Goal: Information Seeking & Learning: Learn about a topic

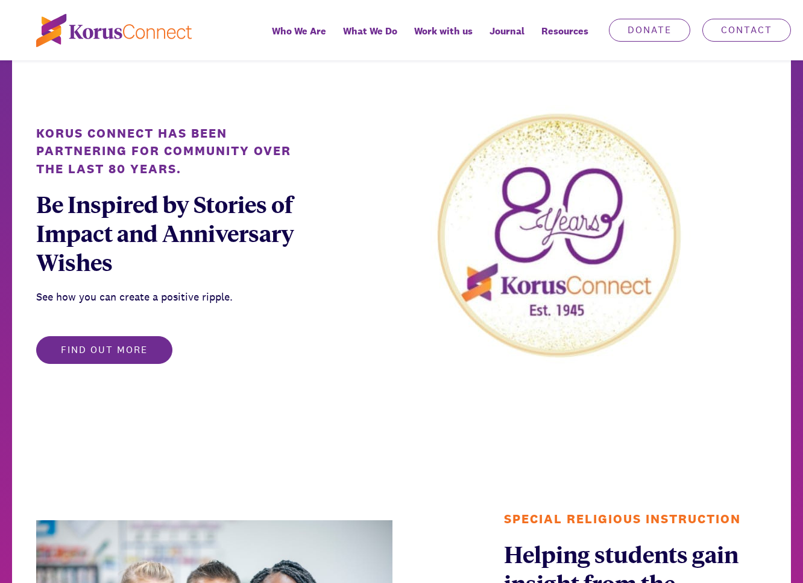
scroll to position [625, 0]
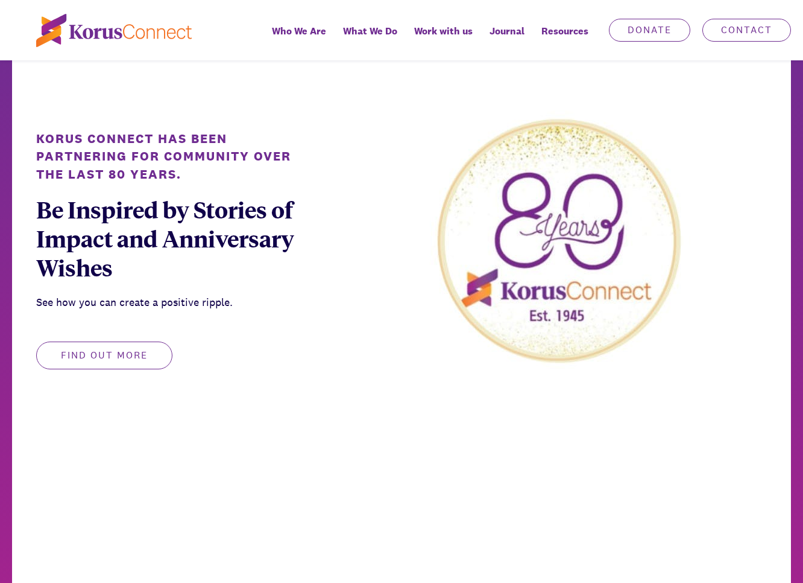
click at [134, 354] on button "Find out more" at bounding box center [104, 355] width 136 height 28
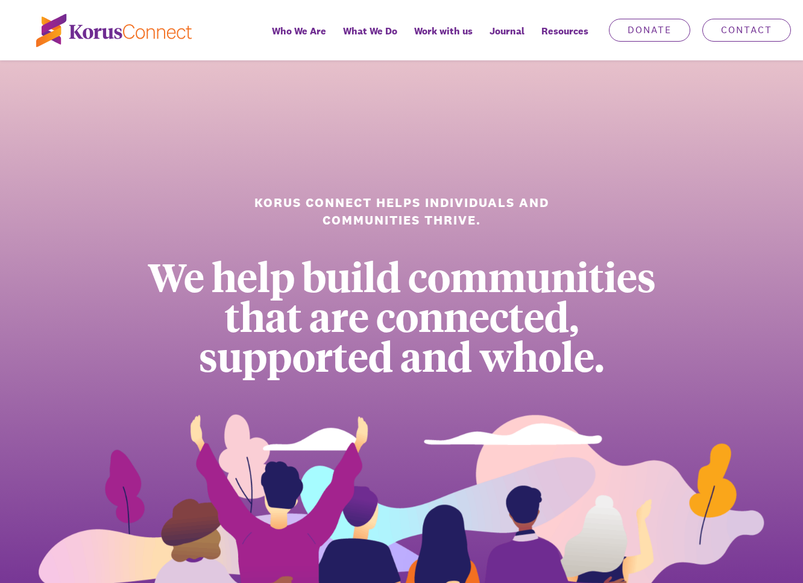
scroll to position [0, 0]
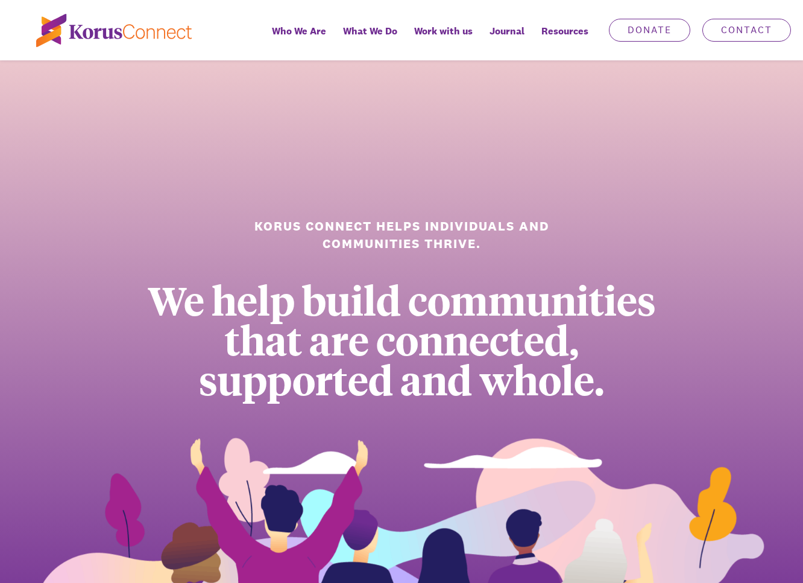
click at [412, 188] on div "Korus Connect helps individuals and communities thrive. We help build communiti…" at bounding box center [401, 353] width 803 height 586
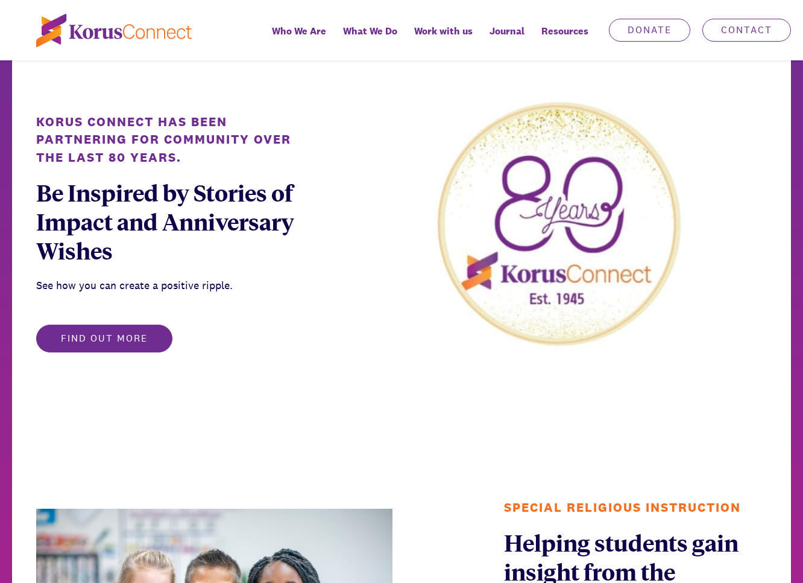
scroll to position [640, 0]
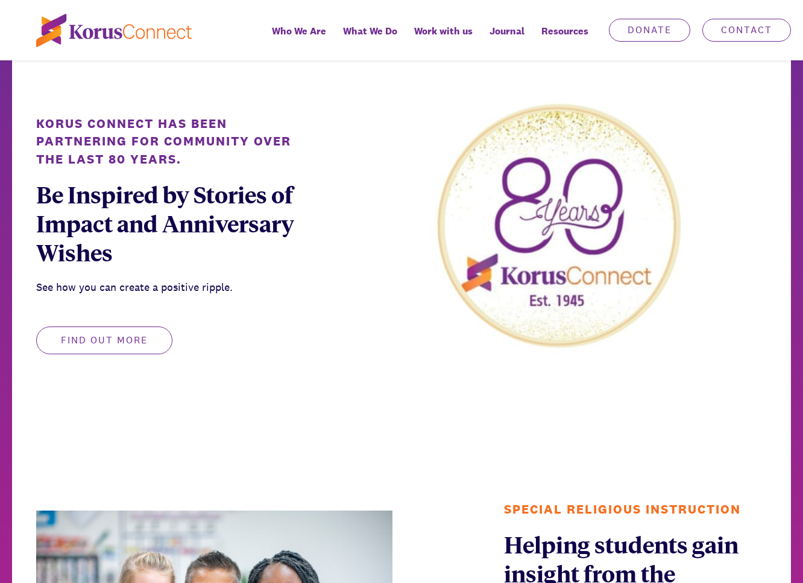
click at [157, 346] on button "Find out more" at bounding box center [104, 340] width 136 height 28
click at [112, 343] on button "Find out more" at bounding box center [104, 340] width 136 height 28
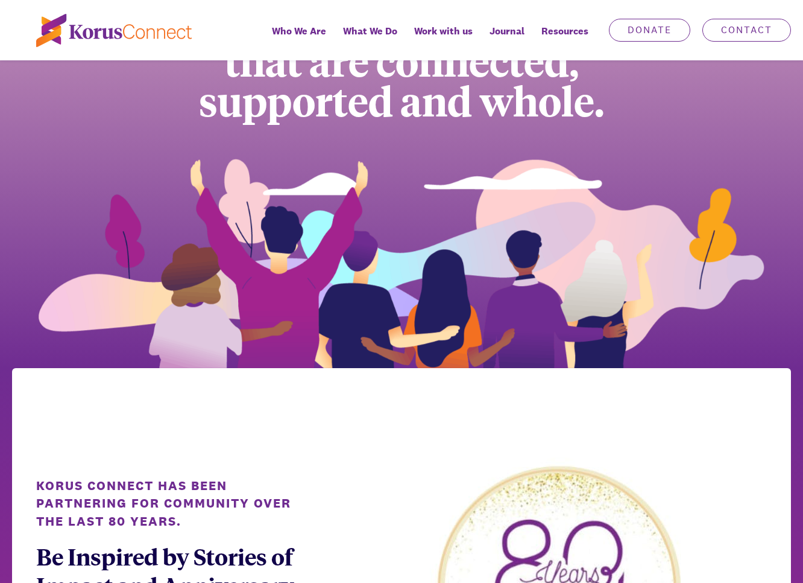
scroll to position [0, 0]
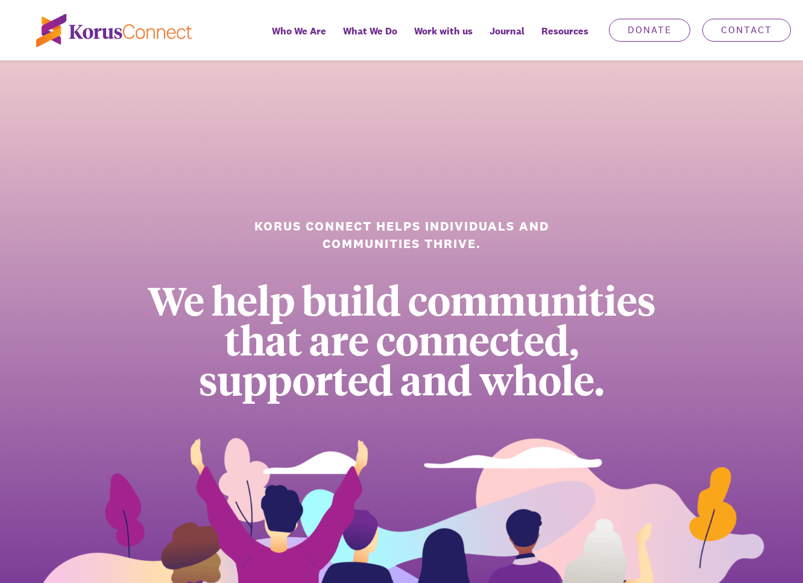
click at [133, 49] on div at bounding box center [401, 30] width 803 height 60
click at [133, 36] on img at bounding box center [114, 30] width 156 height 33
click at [538, 399] on div "We help build communities that are connected, supported and whole." at bounding box center [402, 339] width 544 height 119
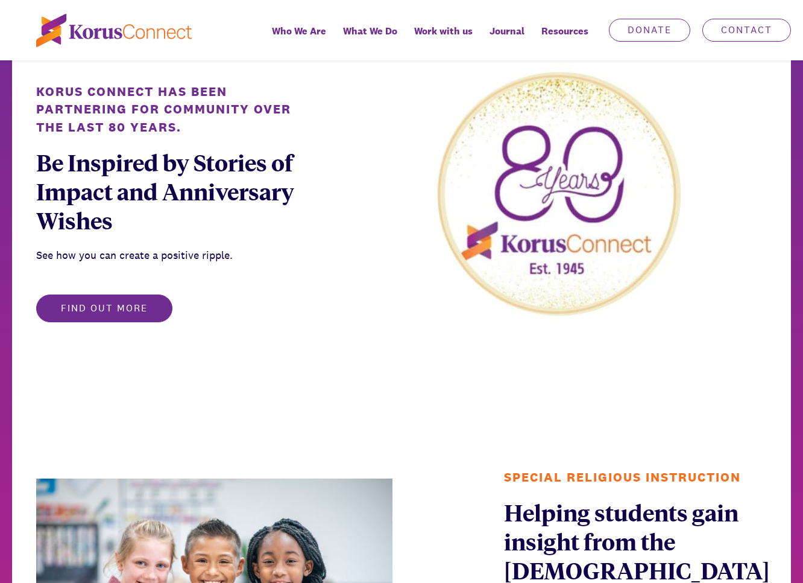
scroll to position [586, 0]
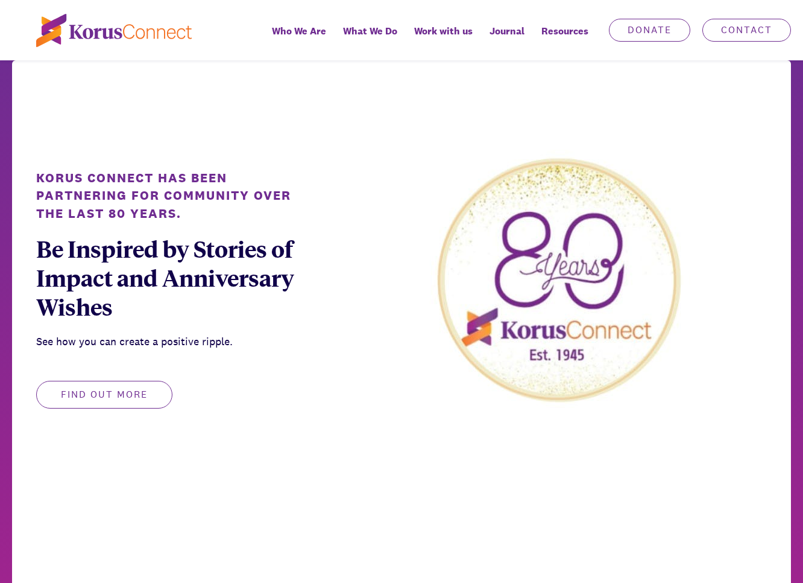
click at [141, 400] on button "Find out more" at bounding box center [104, 395] width 136 height 28
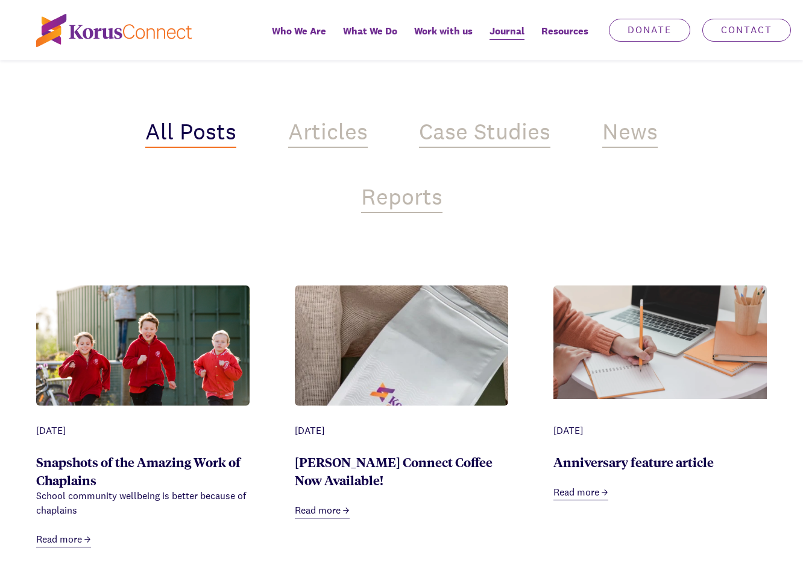
scroll to position [399, 0]
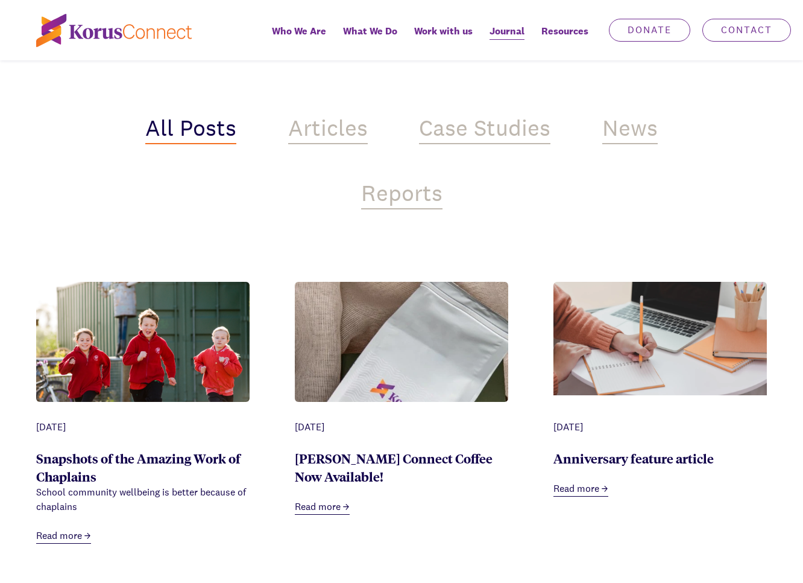
click at [333, 153] on div "All Posts Articles Case Studies News Reports" at bounding box center [402, 117] width 580 height 221
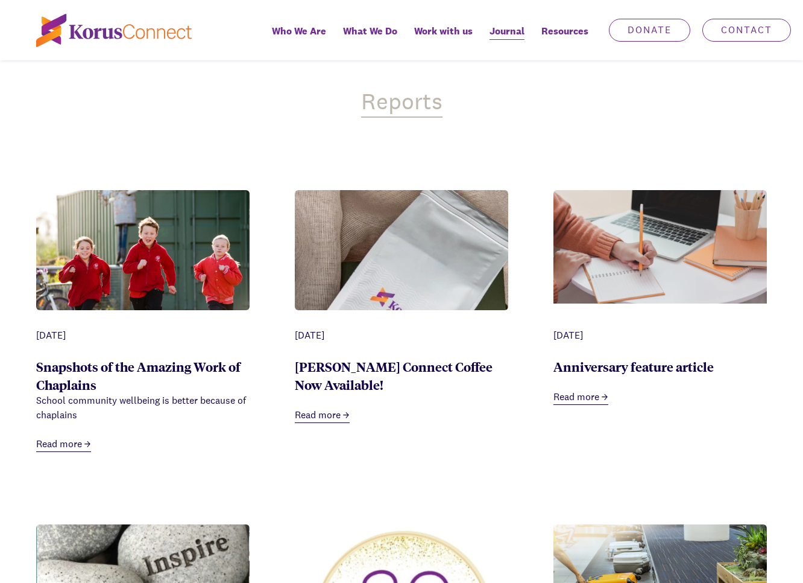
scroll to position [230, 0]
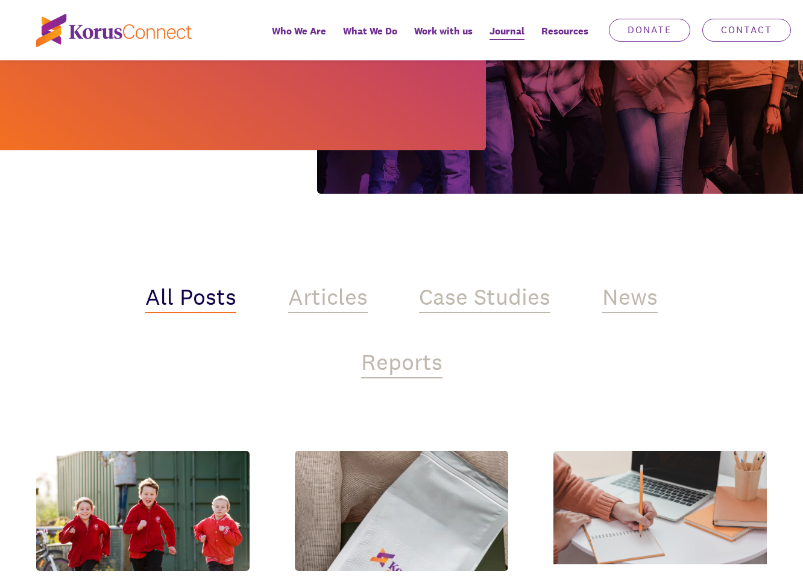
click at [303, 289] on div "Articles" at bounding box center [328, 298] width 80 height 29
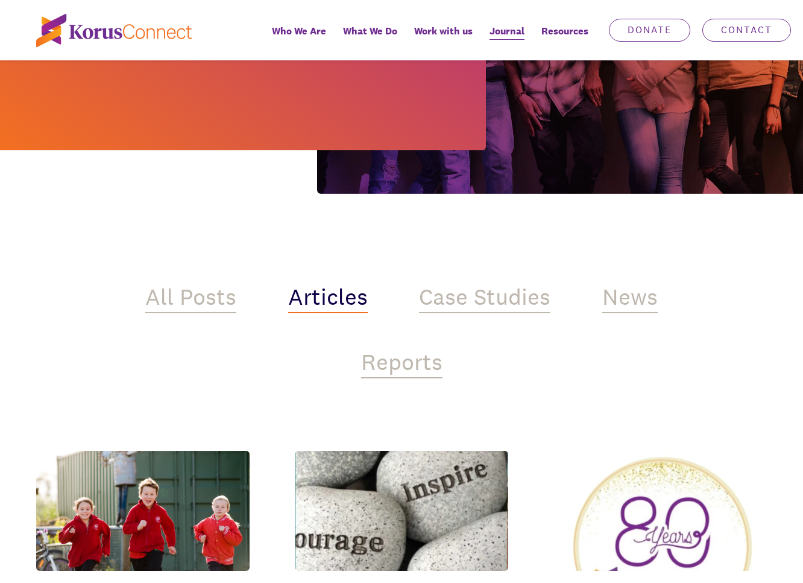
click at [473, 292] on div "Case Studies" at bounding box center [484, 298] width 131 height 29
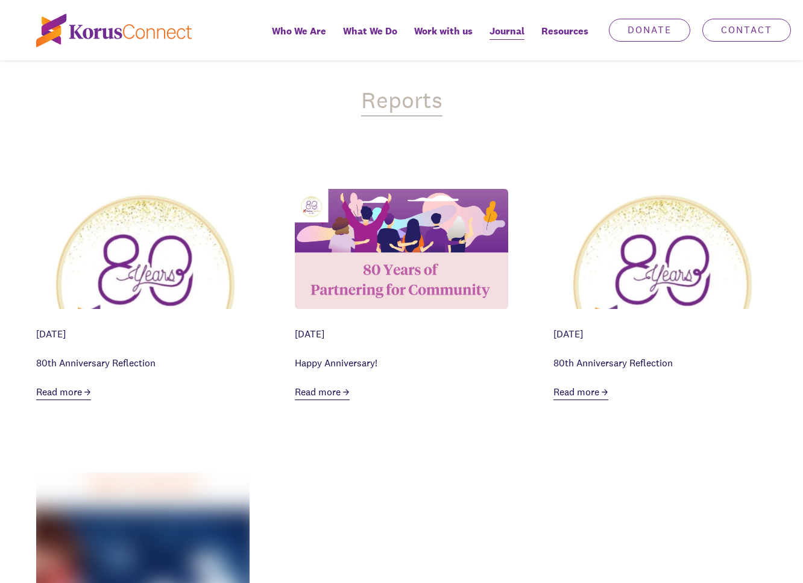
scroll to position [556, 0]
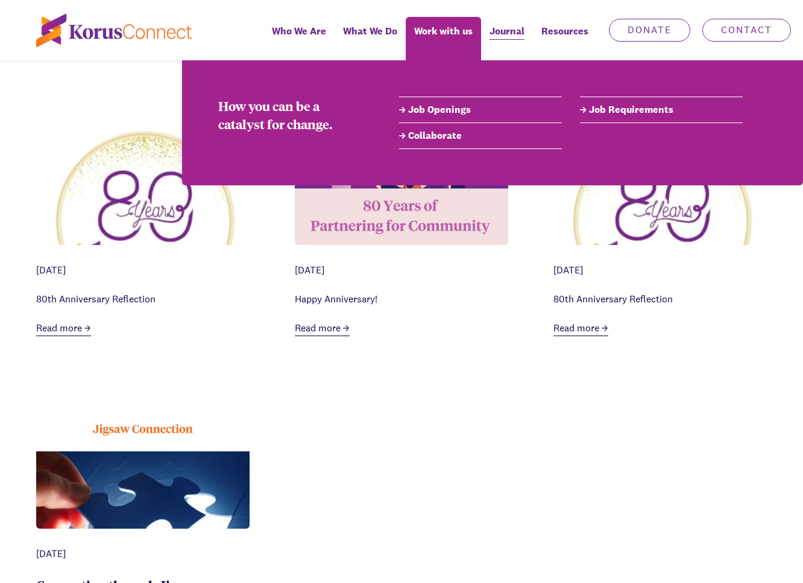
click at [413, 72] on div "How you can be a catalyst for change. Job Openings Job Requirements Collaborate" at bounding box center [492, 122] width 621 height 125
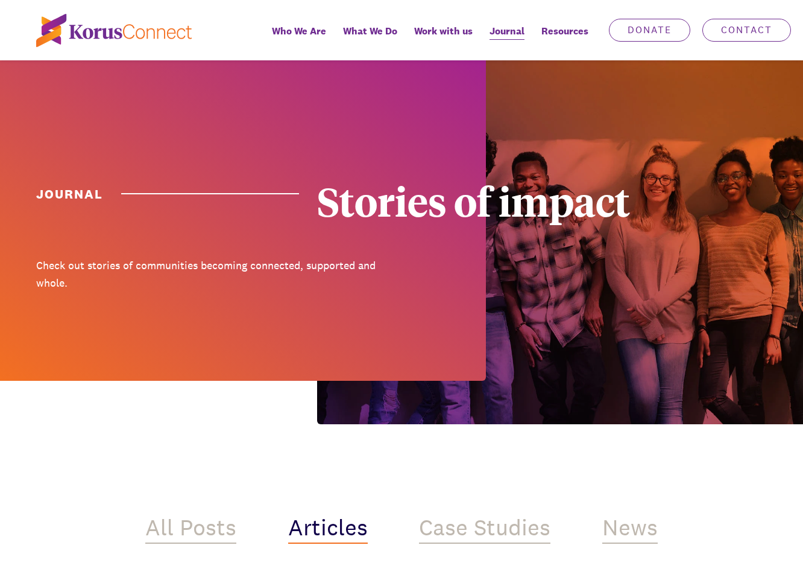
scroll to position [556, 0]
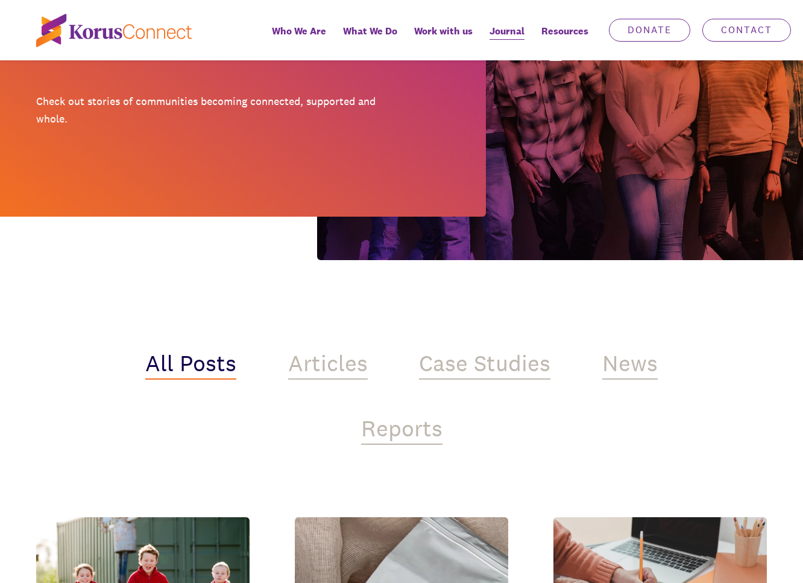
click at [314, 355] on div "Articles" at bounding box center [328, 364] width 80 height 29
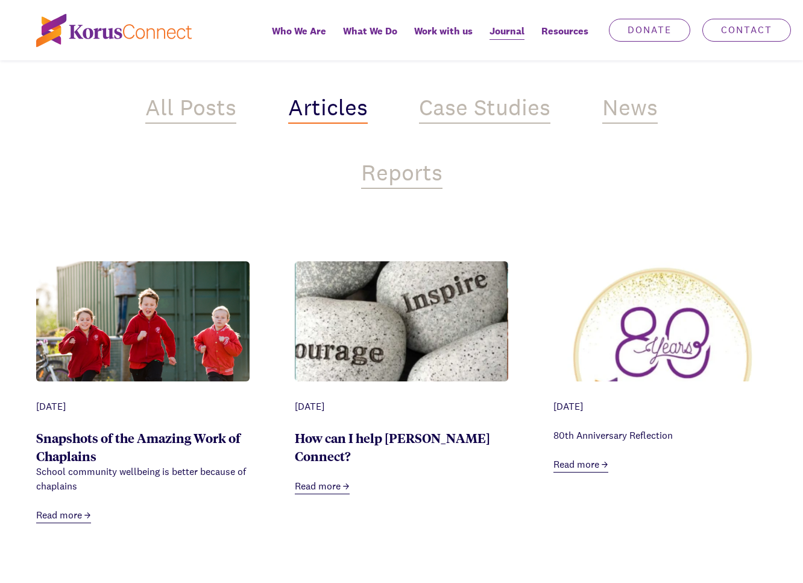
scroll to position [408, 0]
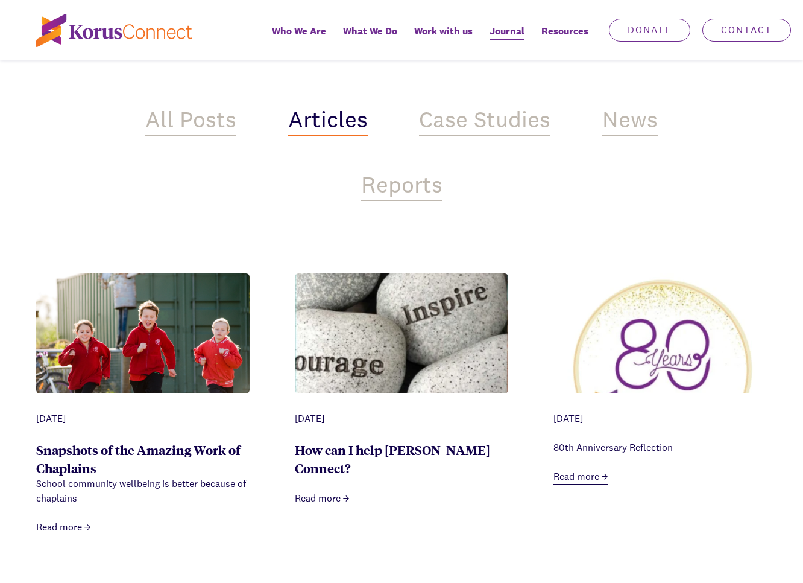
click at [471, 131] on div "Case Studies" at bounding box center [484, 121] width 131 height 29
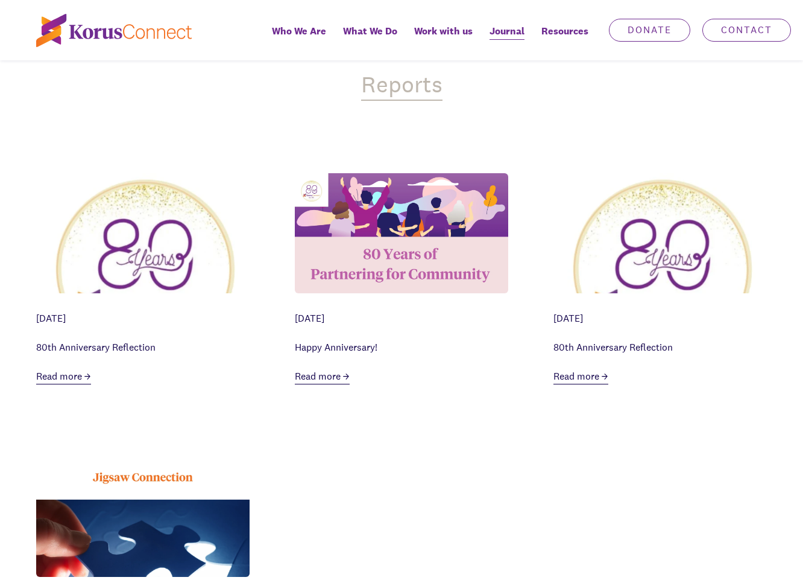
scroll to position [408, 0]
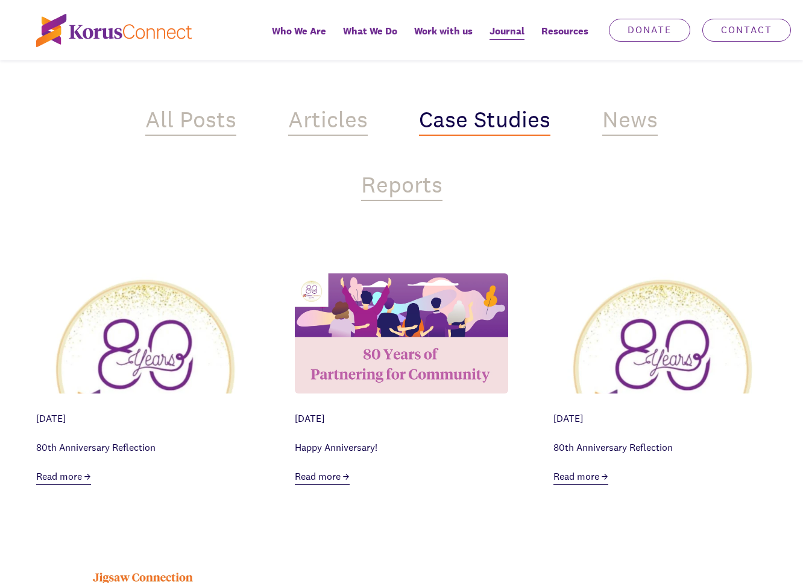
click at [611, 121] on div "News" at bounding box center [629, 121] width 55 height 29
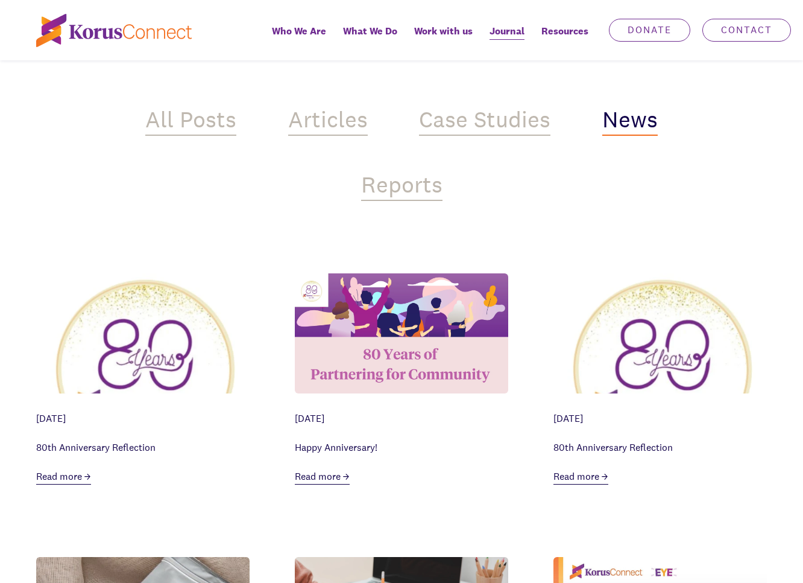
click at [442, 186] on div "All Posts Articles Case Studies News Reports" at bounding box center [402, 108] width 580 height 221
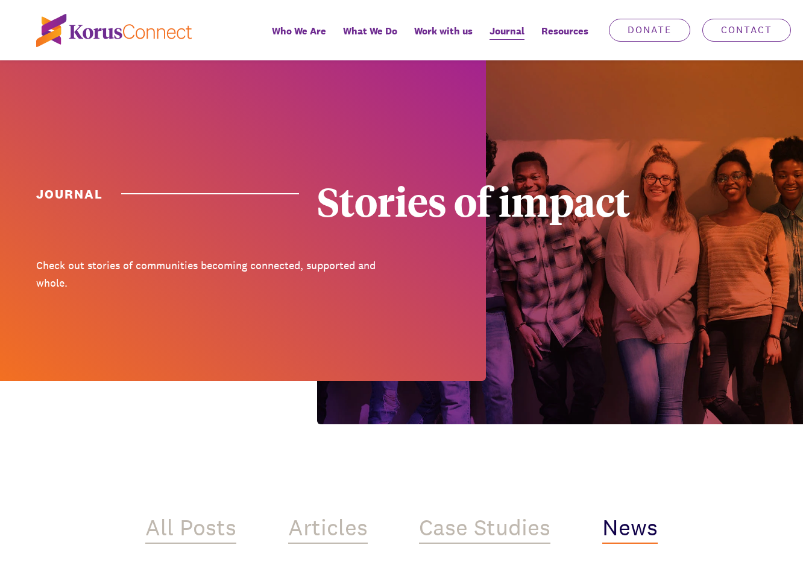
click at [636, 192] on div "Stories of impact" at bounding box center [495, 201] width 356 height 40
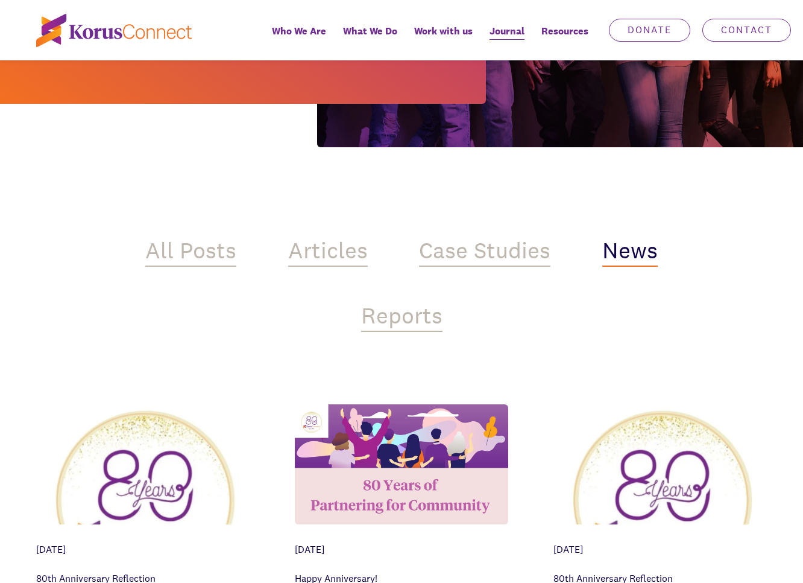
scroll to position [357, 0]
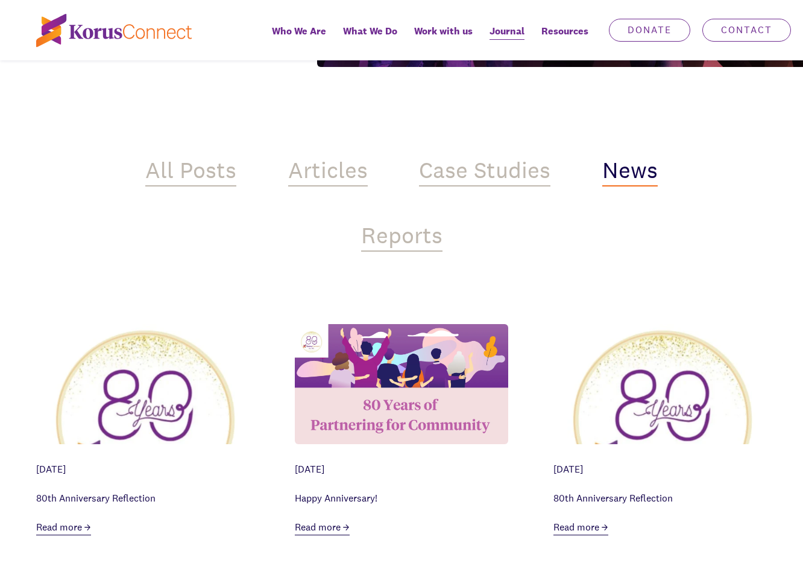
click at [528, 165] on div "Case Studies" at bounding box center [484, 171] width 131 height 29
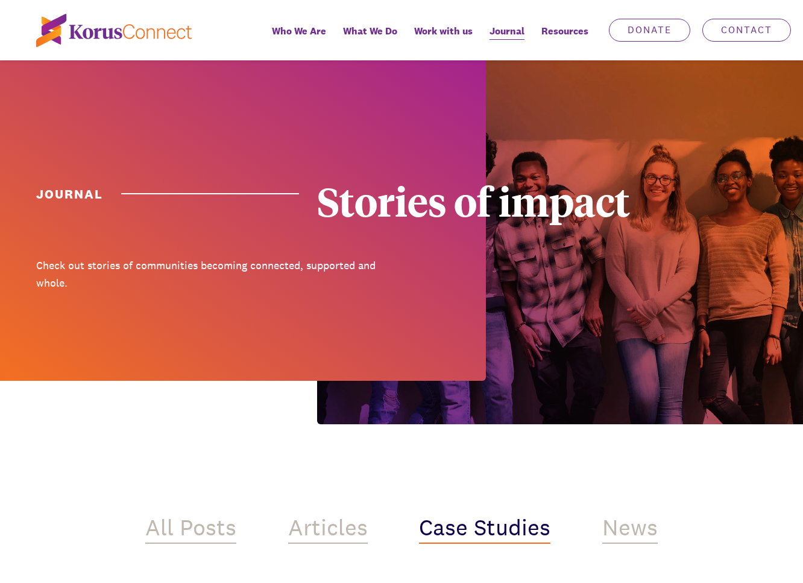
click at [316, 116] on div at bounding box center [243, 220] width 486 height 320
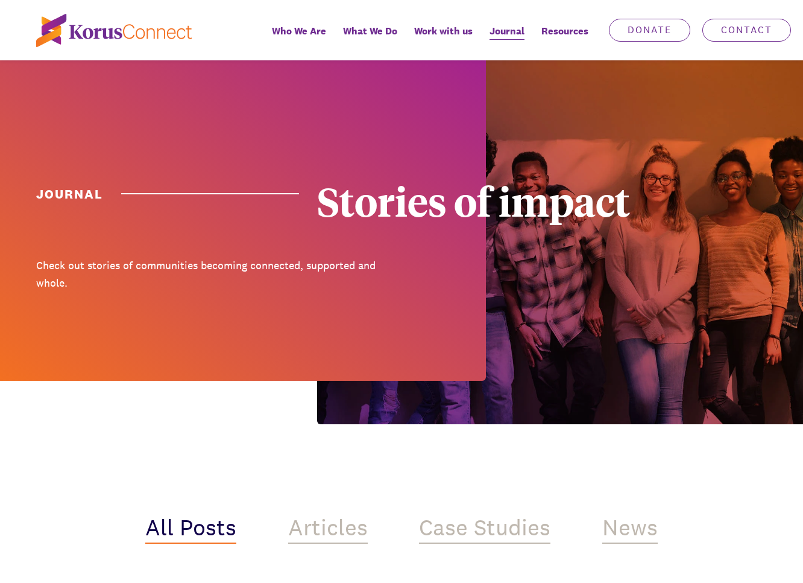
click at [171, 83] on div at bounding box center [243, 220] width 486 height 320
